Goal: Task Accomplishment & Management: Manage account settings

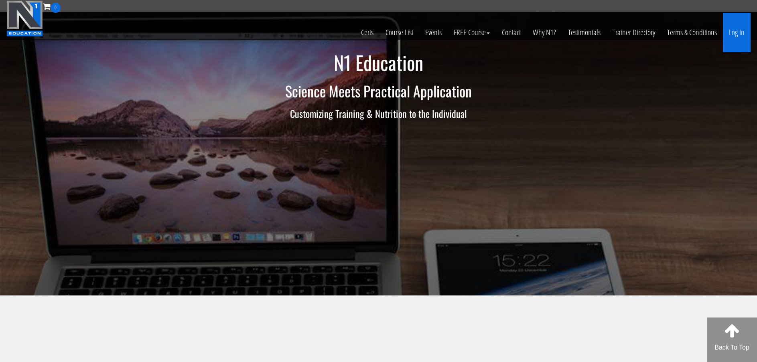
click at [737, 32] on link "Log In" at bounding box center [737, 32] width 28 height 39
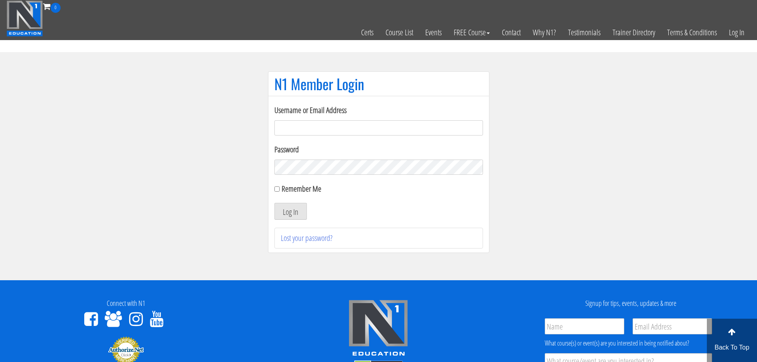
click at [321, 128] on input "Username or Email Address" at bounding box center [378, 127] width 209 height 15
type input "[EMAIL_ADDRESS][DOMAIN_NAME]"
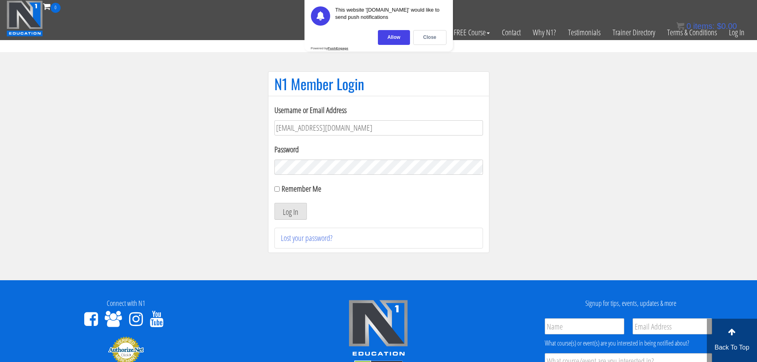
click at [280, 187] on div "Remember Me" at bounding box center [378, 189] width 209 height 12
click at [273, 189] on div "Username or Email Address [EMAIL_ADDRESS][DOMAIN_NAME] Password Remember Me Log…" at bounding box center [378, 174] width 221 height 157
click at [280, 187] on div "Remember Me" at bounding box center [378, 189] width 209 height 12
click at [276, 187] on input "Remember Me" at bounding box center [276, 189] width 5 height 5
checkbox input "true"
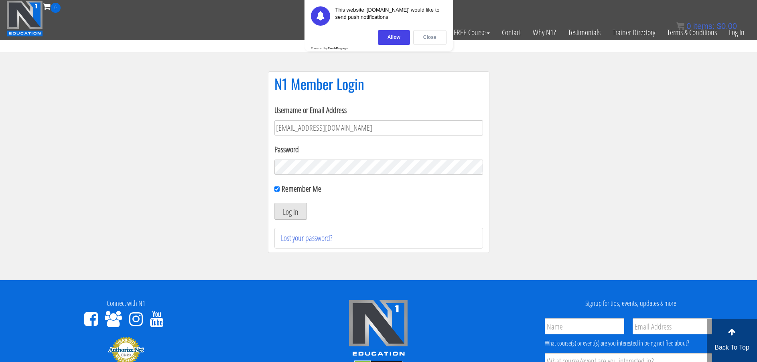
click at [432, 38] on div "Close" at bounding box center [429, 37] width 33 height 15
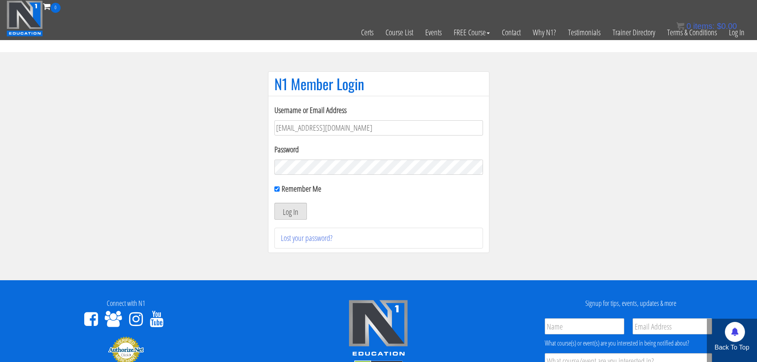
click at [296, 214] on button "Log In" at bounding box center [290, 211] width 32 height 17
